Goal: Information Seeking & Learning: Learn about a topic

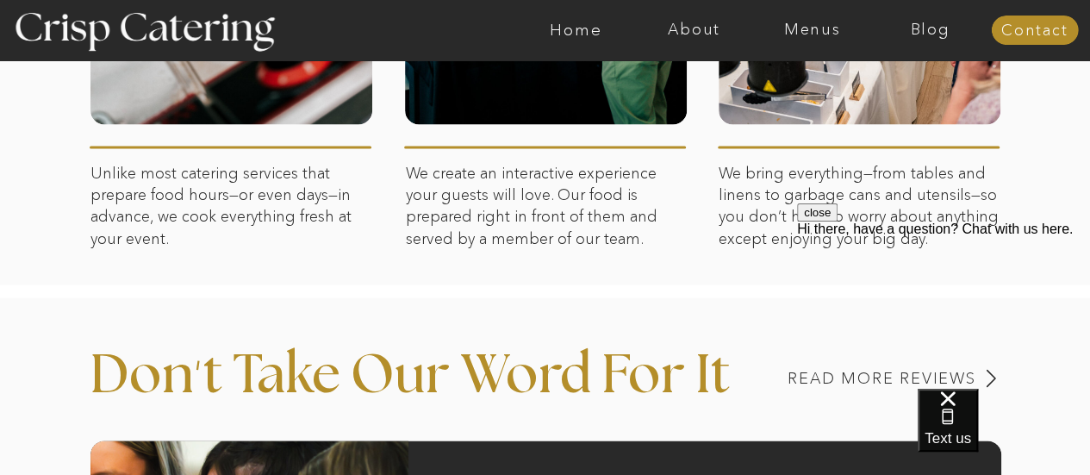
scroll to position [1184, 0]
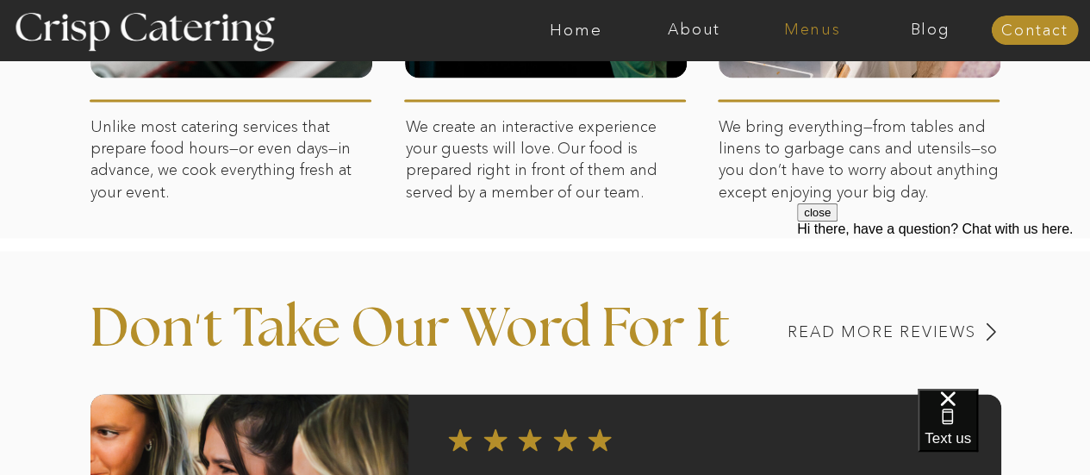
click at [812, 22] on nav "Menus" at bounding box center [812, 30] width 118 height 17
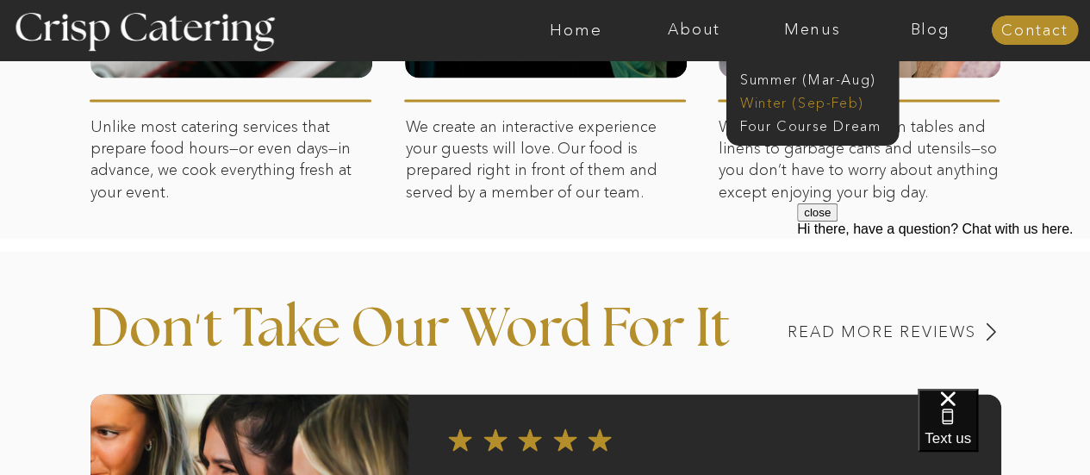
click at [786, 103] on nav "Winter (Sep-Feb)" at bounding box center [810, 101] width 141 height 16
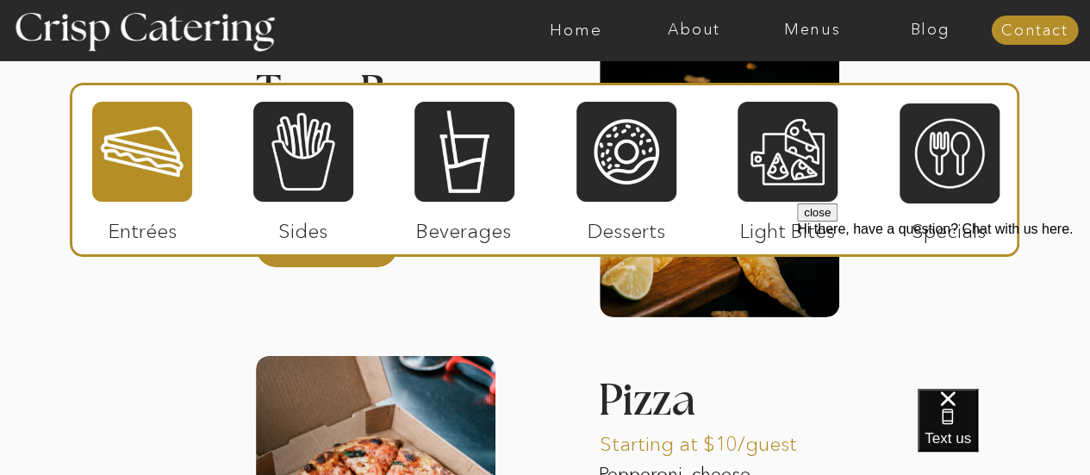
scroll to position [2720, 0]
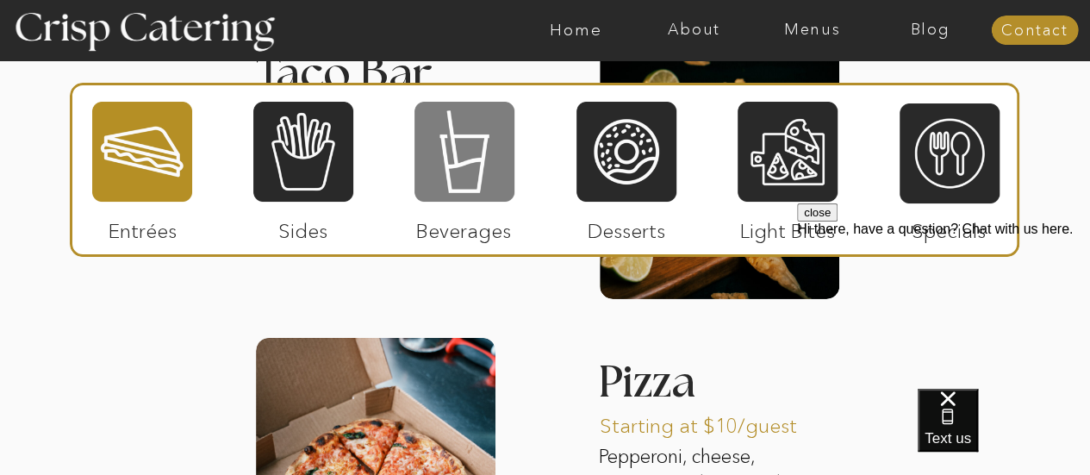
click at [476, 153] on div at bounding box center [464, 151] width 100 height 103
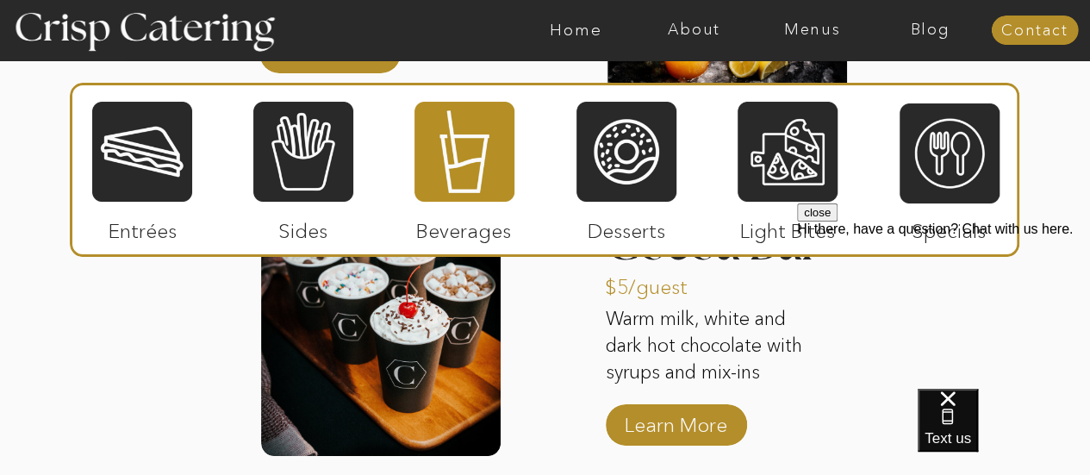
scroll to position [2925, 0]
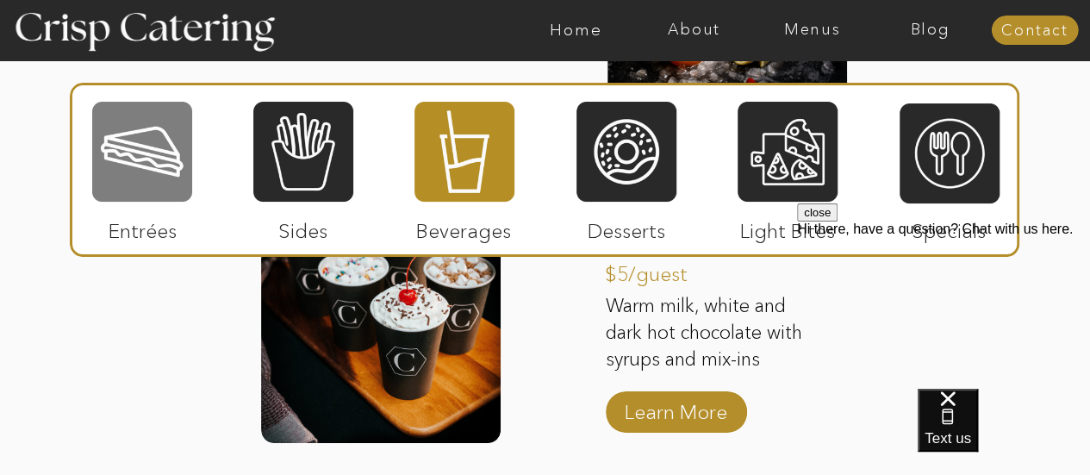
click at [147, 134] on div at bounding box center [142, 151] width 100 height 103
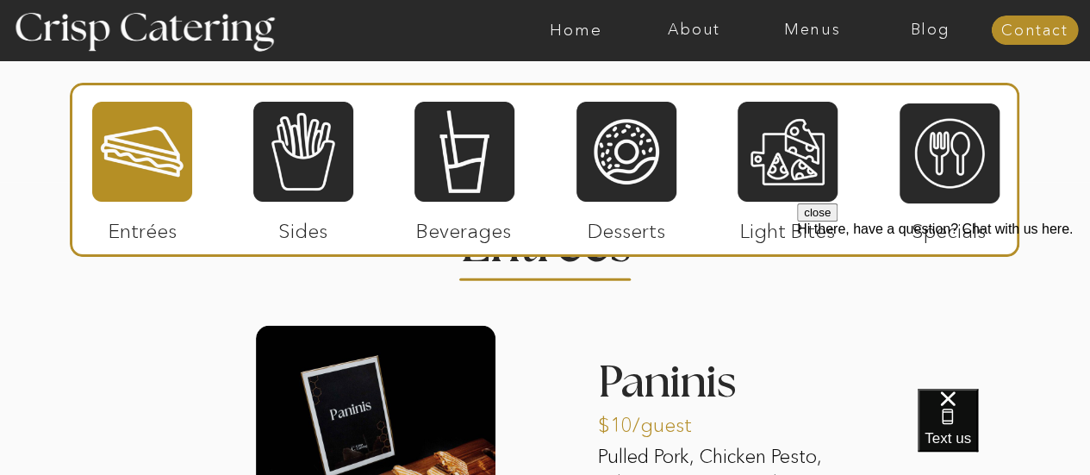
scroll to position [2069, 0]
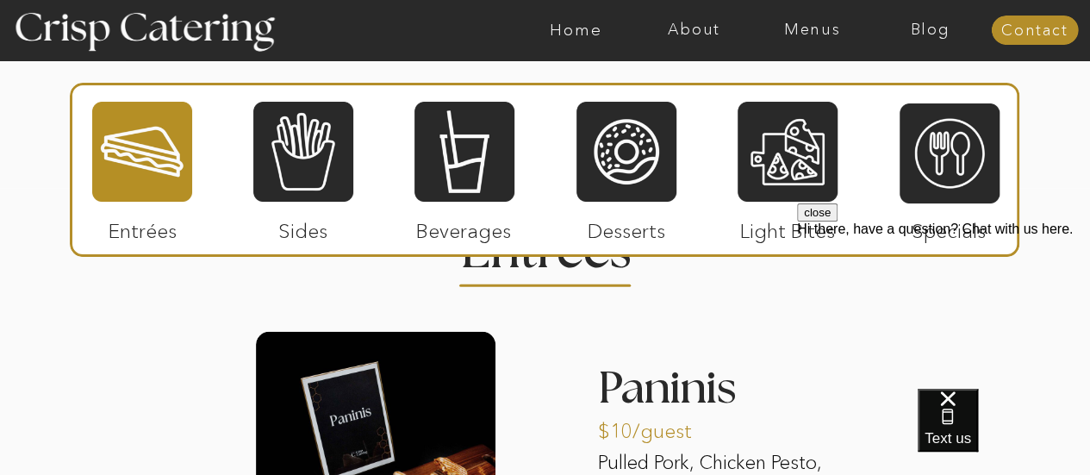
click at [838, 221] on button "close" at bounding box center [817, 212] width 40 height 18
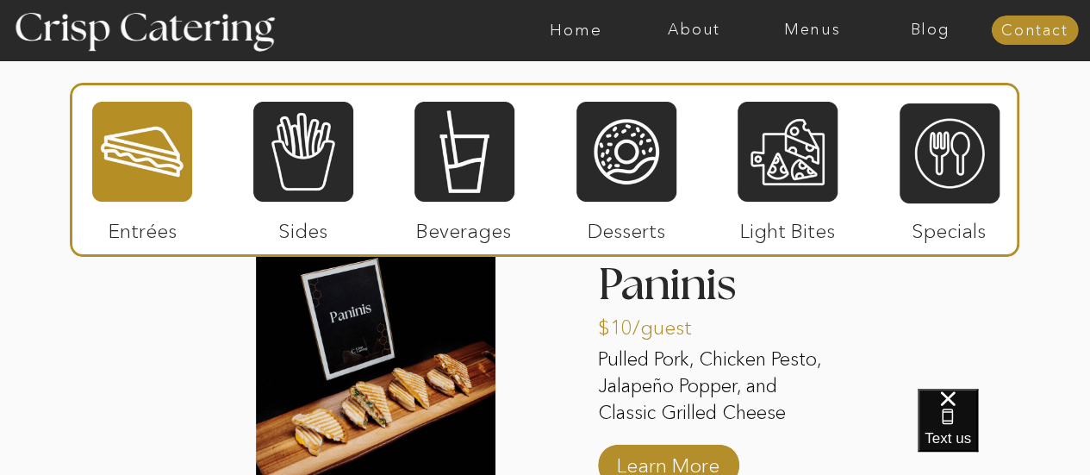
scroll to position [2198, 0]
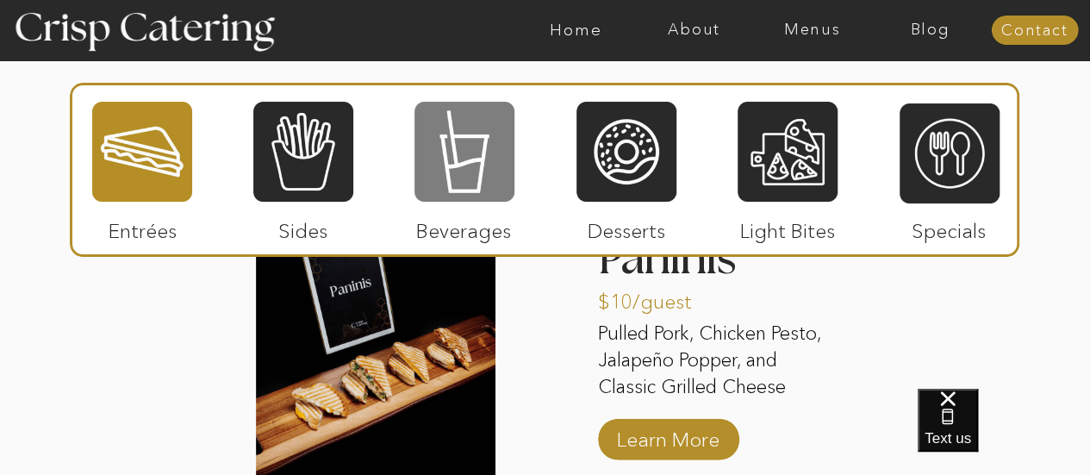
click at [477, 159] on div at bounding box center [464, 151] width 100 height 103
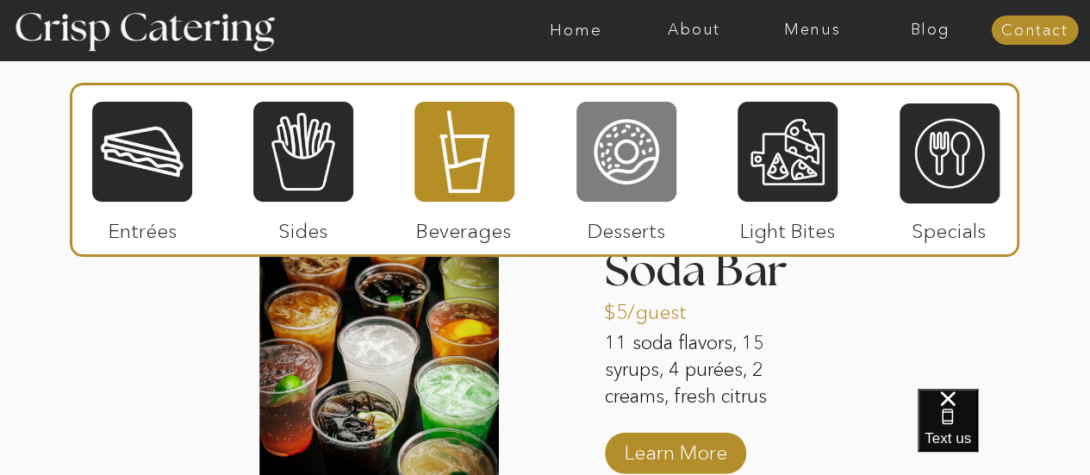
click at [626, 190] on div at bounding box center [626, 151] width 100 height 103
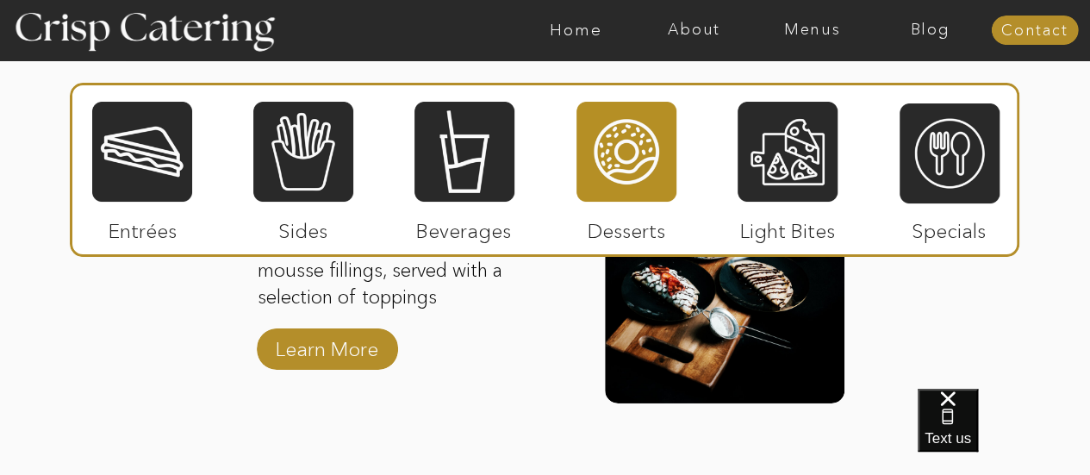
scroll to position [2706, 0]
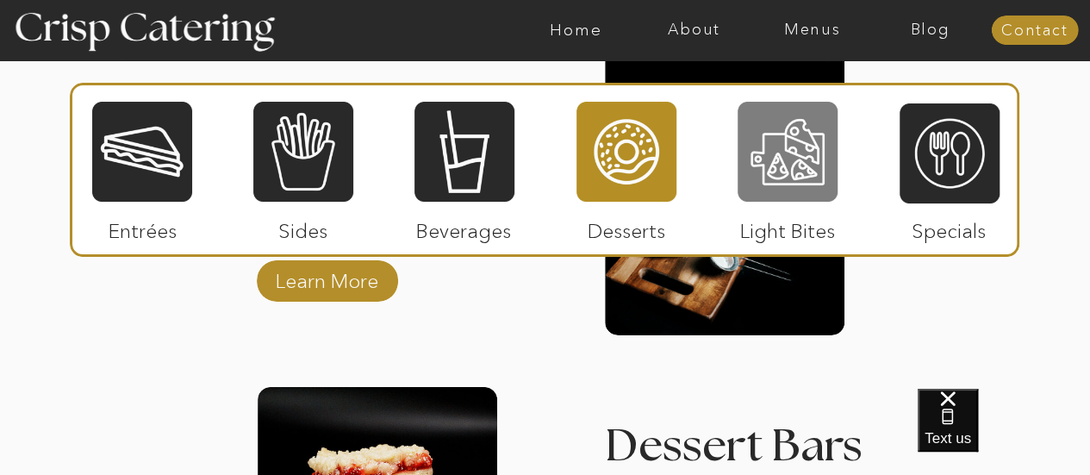
click at [772, 161] on div at bounding box center [788, 151] width 100 height 103
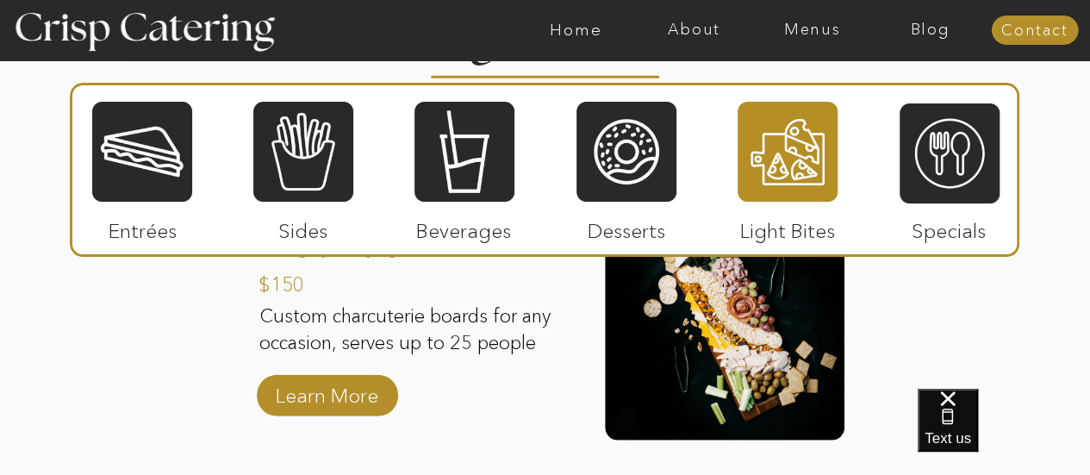
scroll to position [2287, 0]
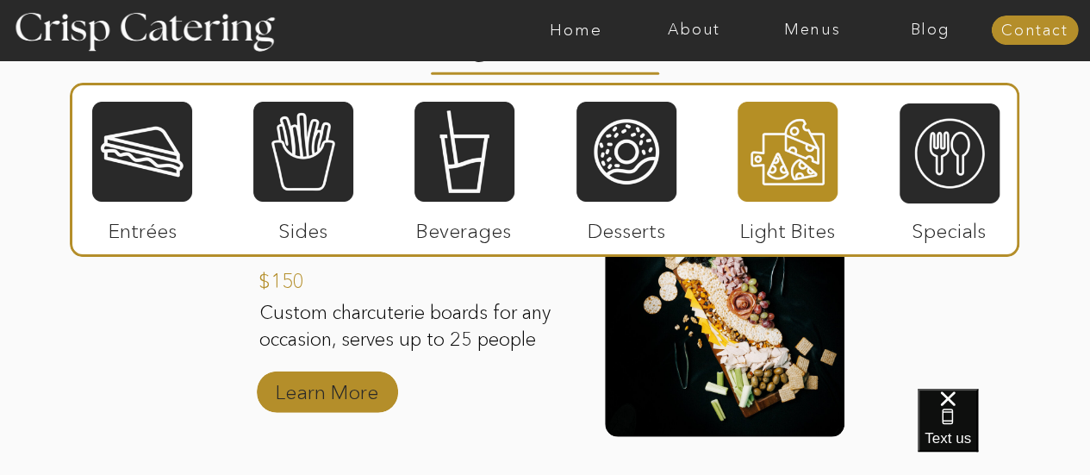
click at [371, 399] on p "Learn More" at bounding box center [327, 388] width 115 height 50
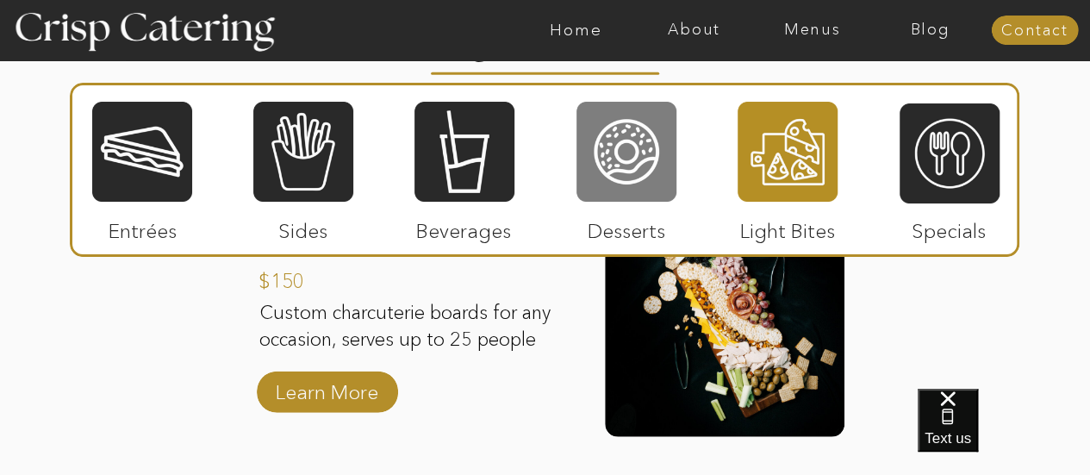
click at [639, 132] on div at bounding box center [626, 151] width 100 height 103
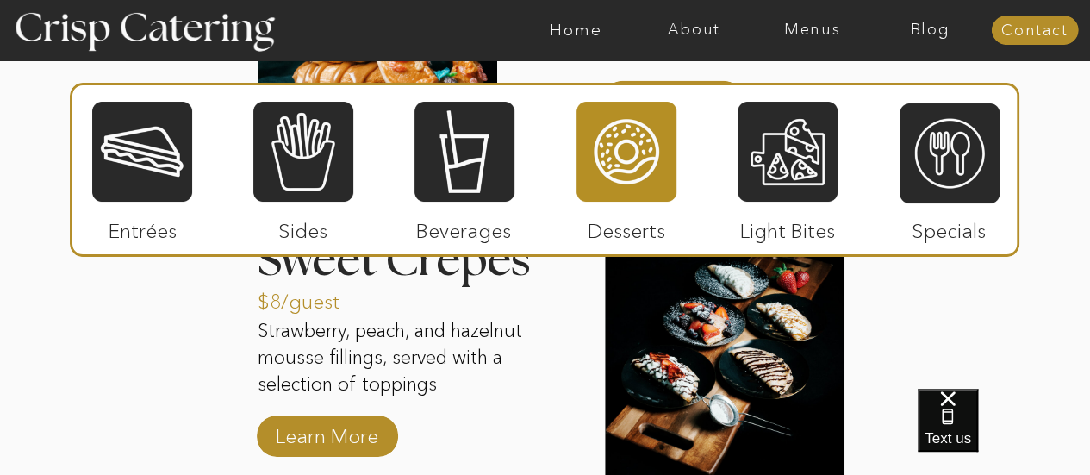
scroll to position [2552, 0]
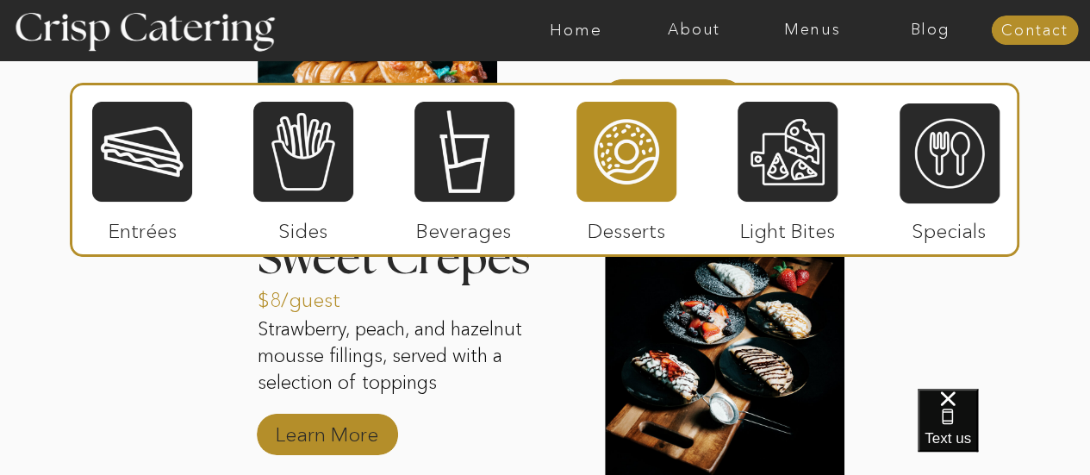
click at [345, 416] on p "Learn More" at bounding box center [327, 430] width 115 height 50
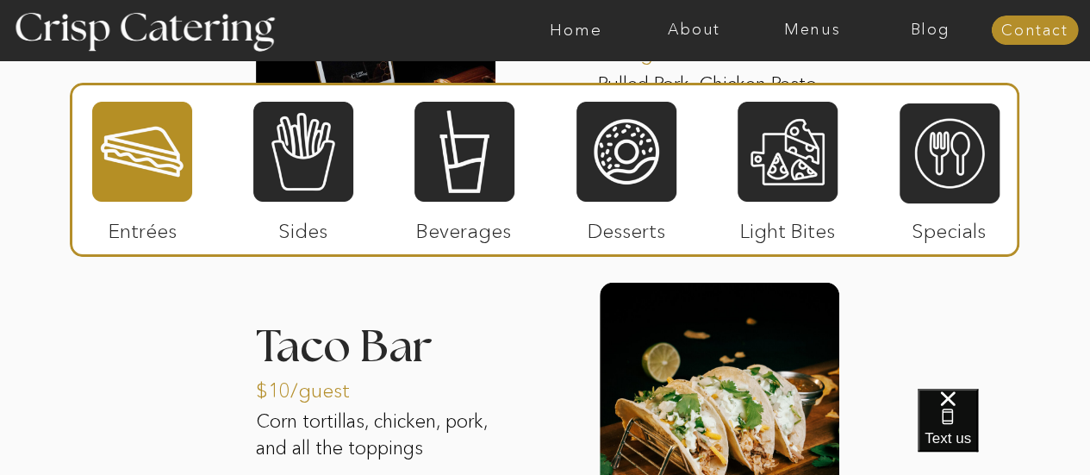
scroll to position [2440, 0]
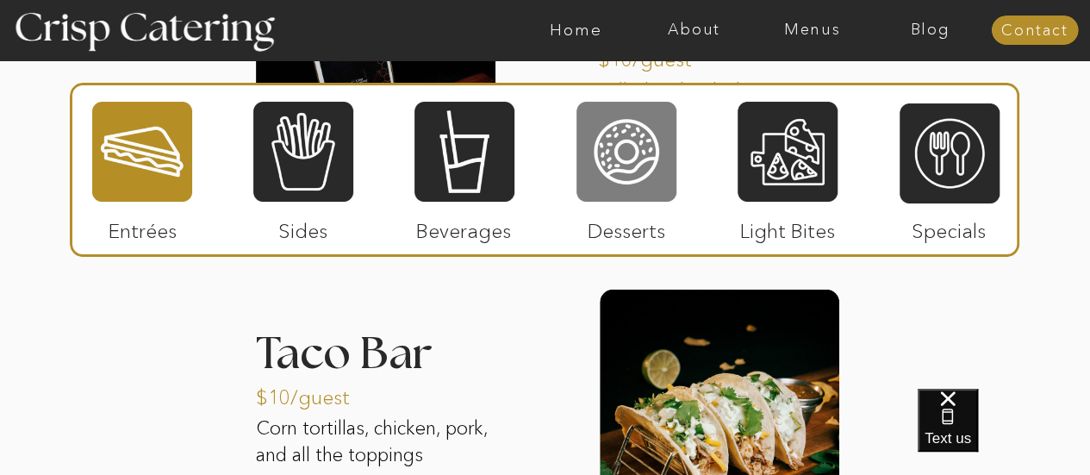
click at [611, 169] on div at bounding box center [626, 151] width 100 height 103
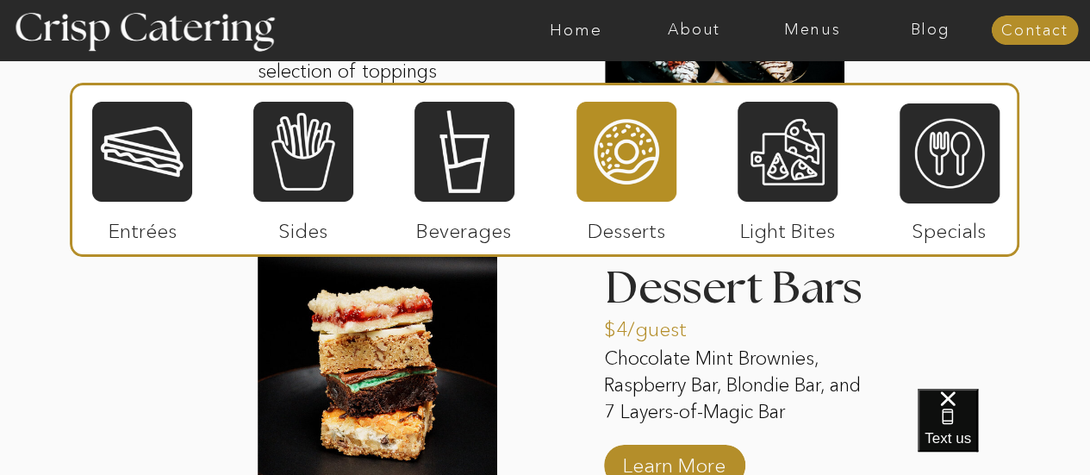
scroll to position [2867, 0]
